Goal: Navigation & Orientation: Find specific page/section

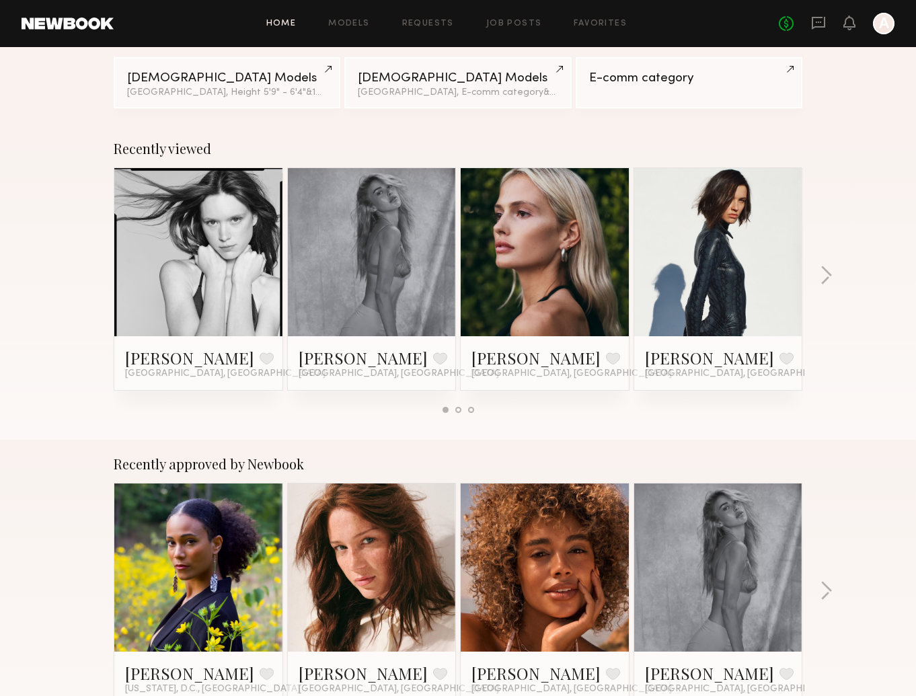
scroll to position [136, 0]
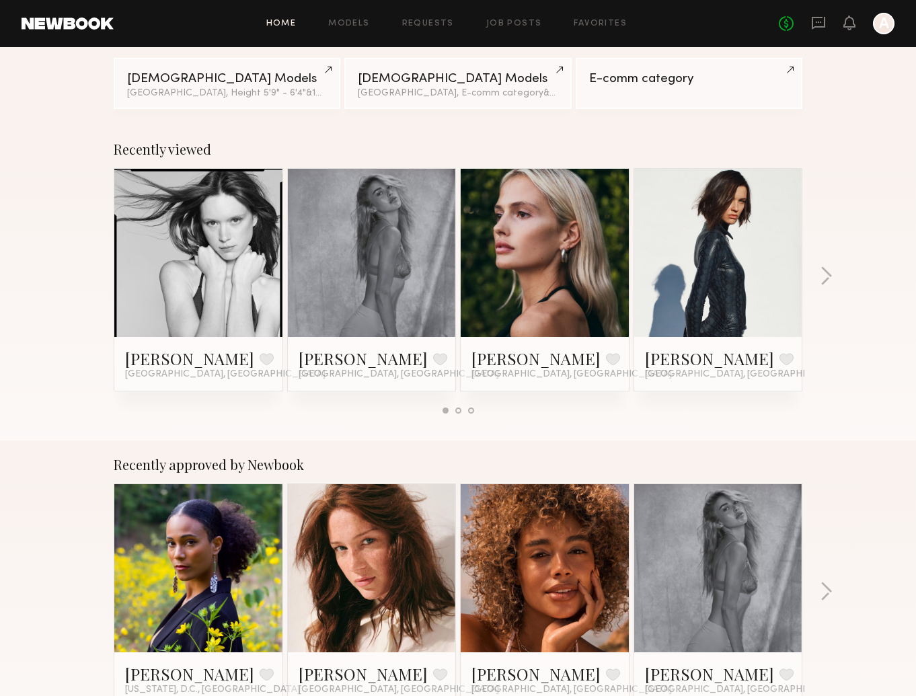
click at [515, 227] on link at bounding box center [545, 253] width 82 height 168
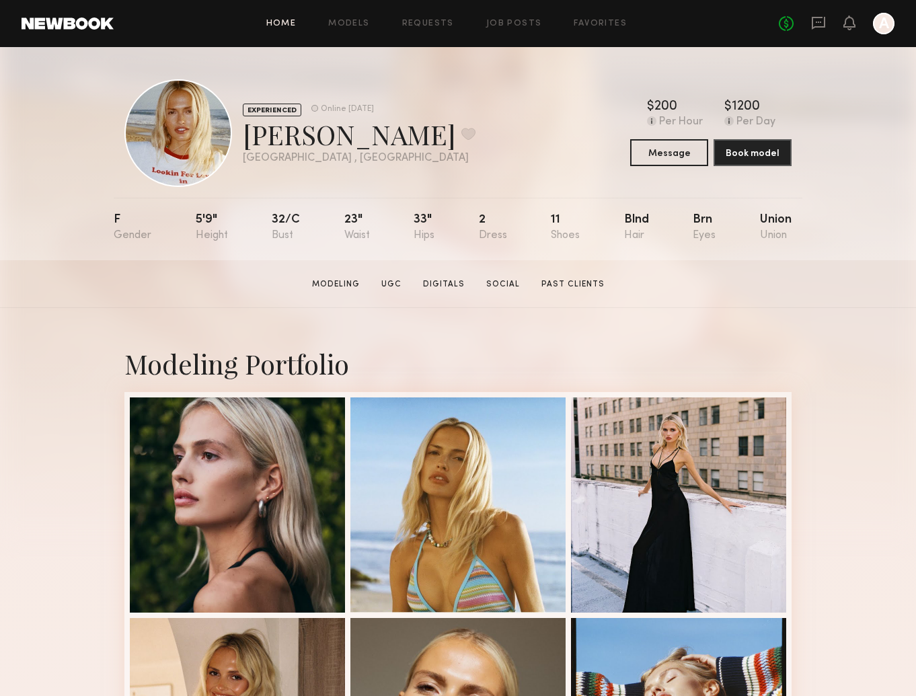
click at [283, 25] on link "Home" at bounding box center [281, 24] width 30 height 9
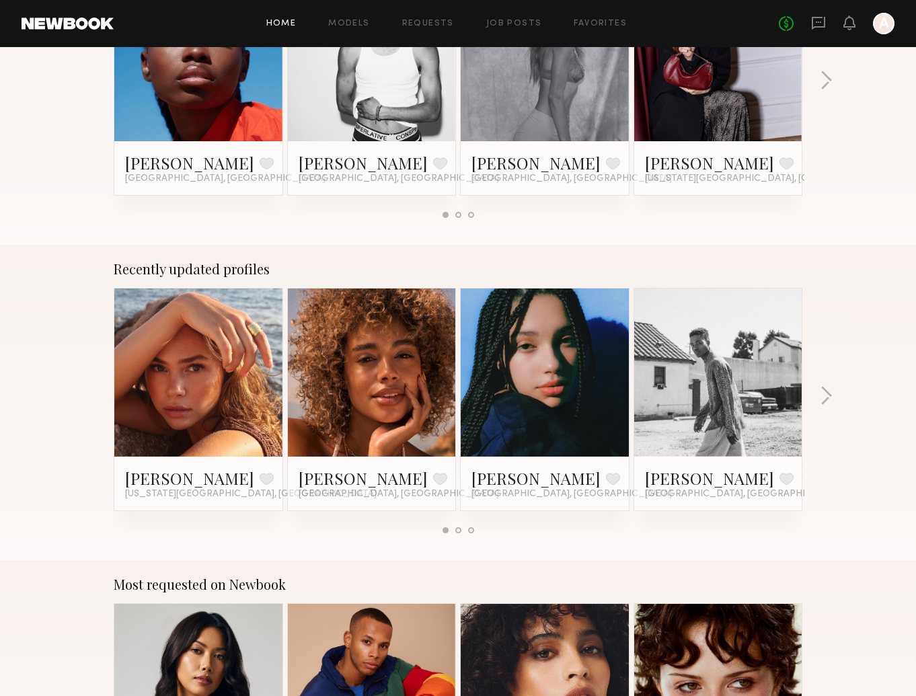
scroll to position [654, 0]
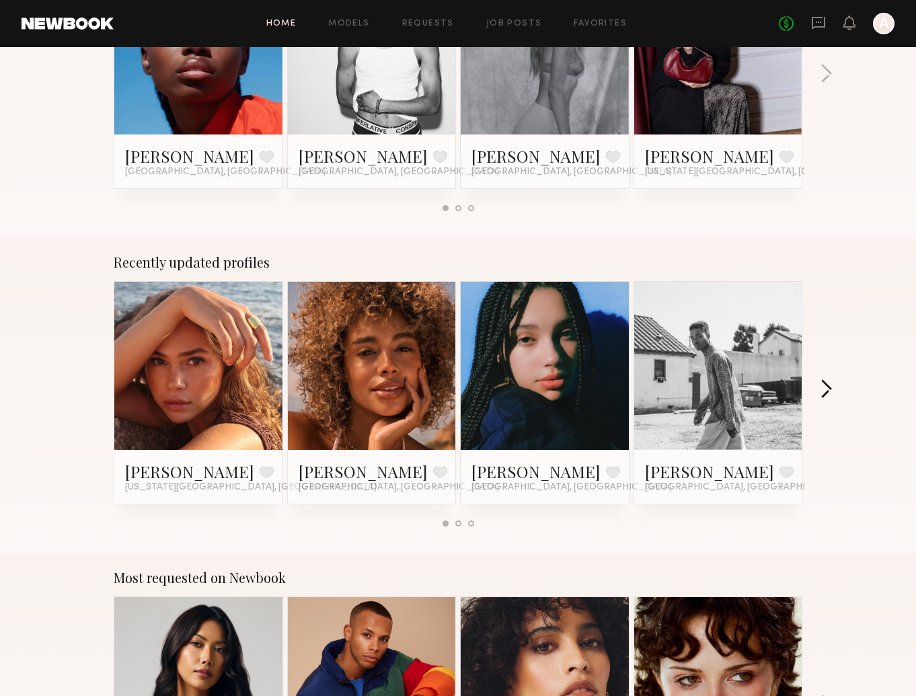
click at [829, 393] on button "button" at bounding box center [826, 390] width 13 height 22
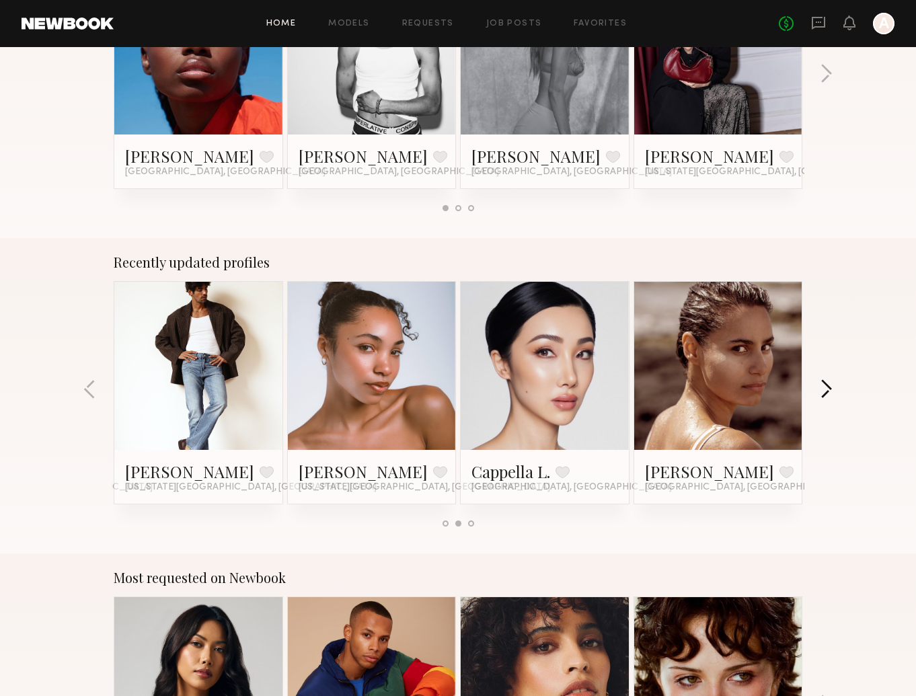
click at [829, 393] on button "button" at bounding box center [826, 390] width 13 height 22
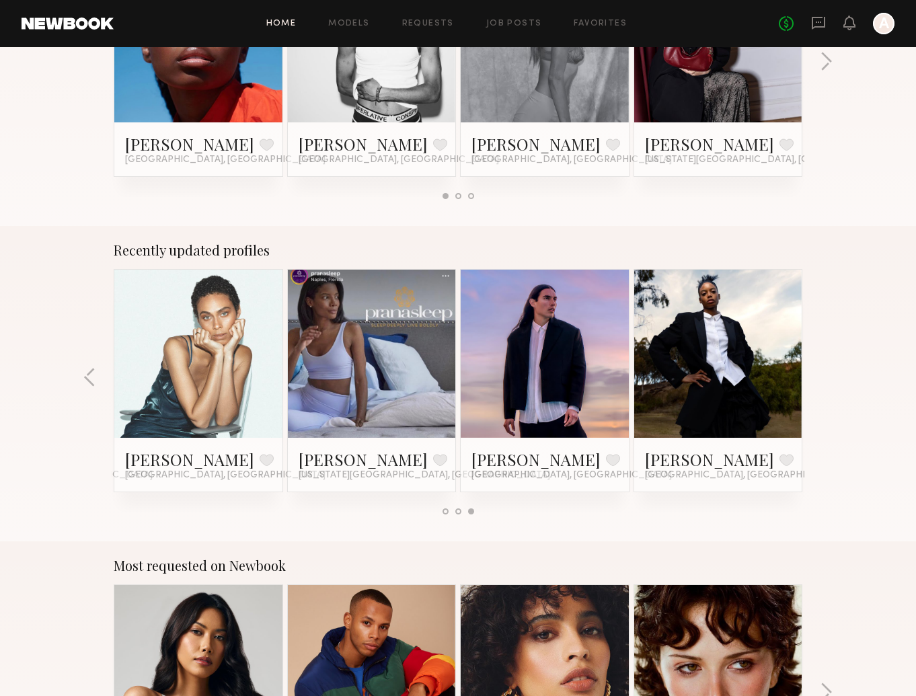
scroll to position [666, 1]
click at [191, 374] on link at bounding box center [198, 354] width 82 height 168
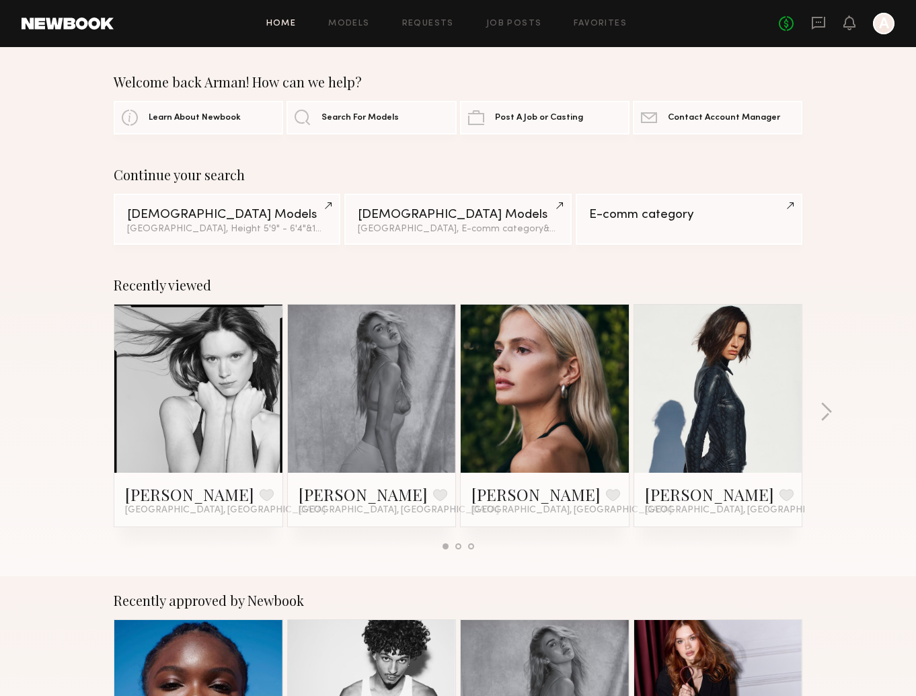
scroll to position [0, 0]
click at [886, 26] on div at bounding box center [884, 24] width 22 height 22
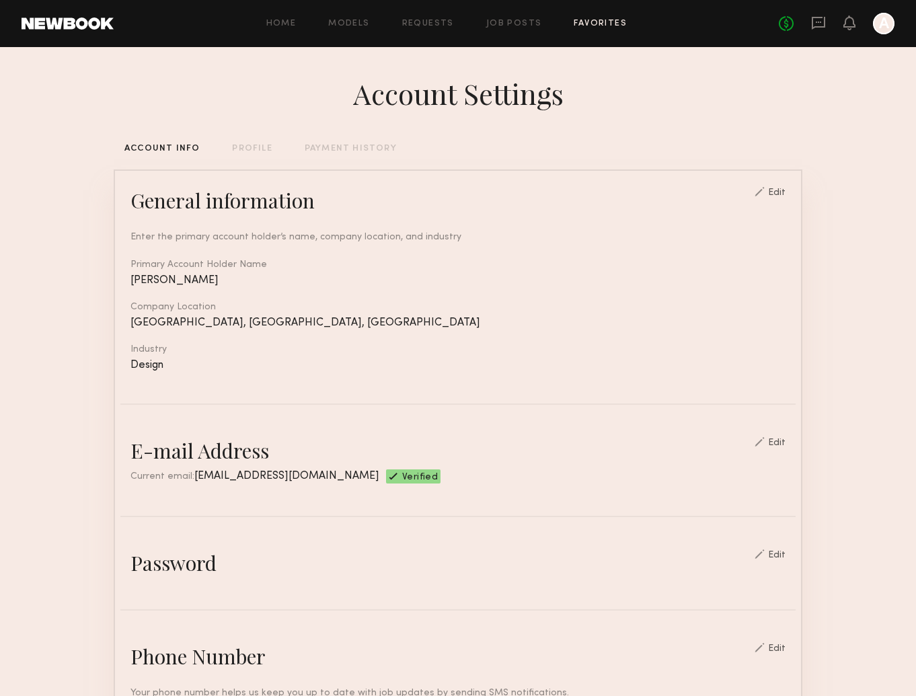
click at [579, 23] on link "Favorites" at bounding box center [600, 24] width 53 height 9
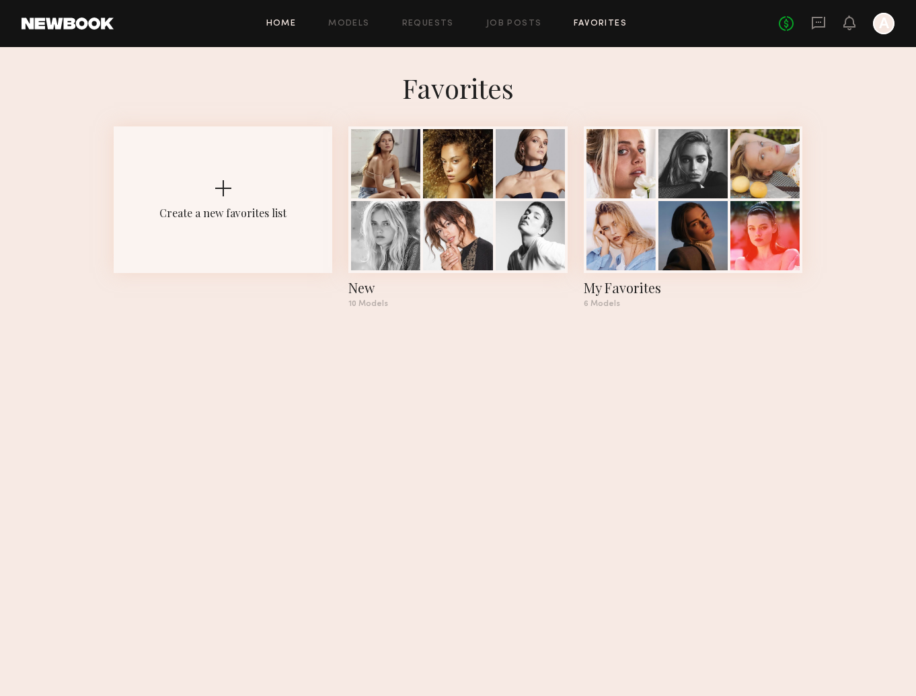
click at [273, 23] on link "Home" at bounding box center [281, 24] width 30 height 9
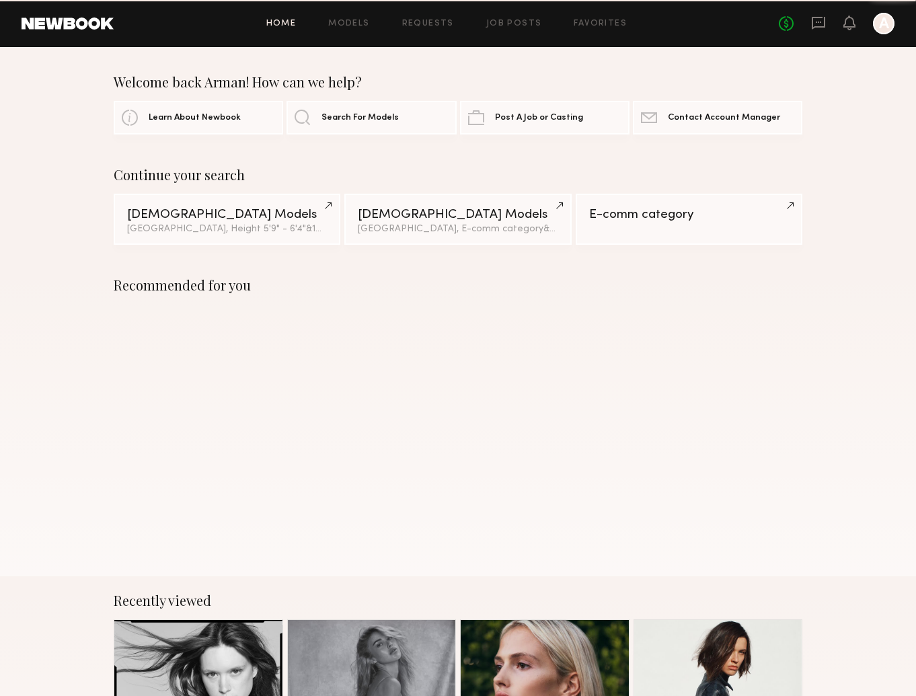
click at [288, 0] on header "Home Models Requests Job Posts Favorites Sign Out No fees up to $5,000 A" at bounding box center [458, 23] width 916 height 47
